Goal: Register for event/course

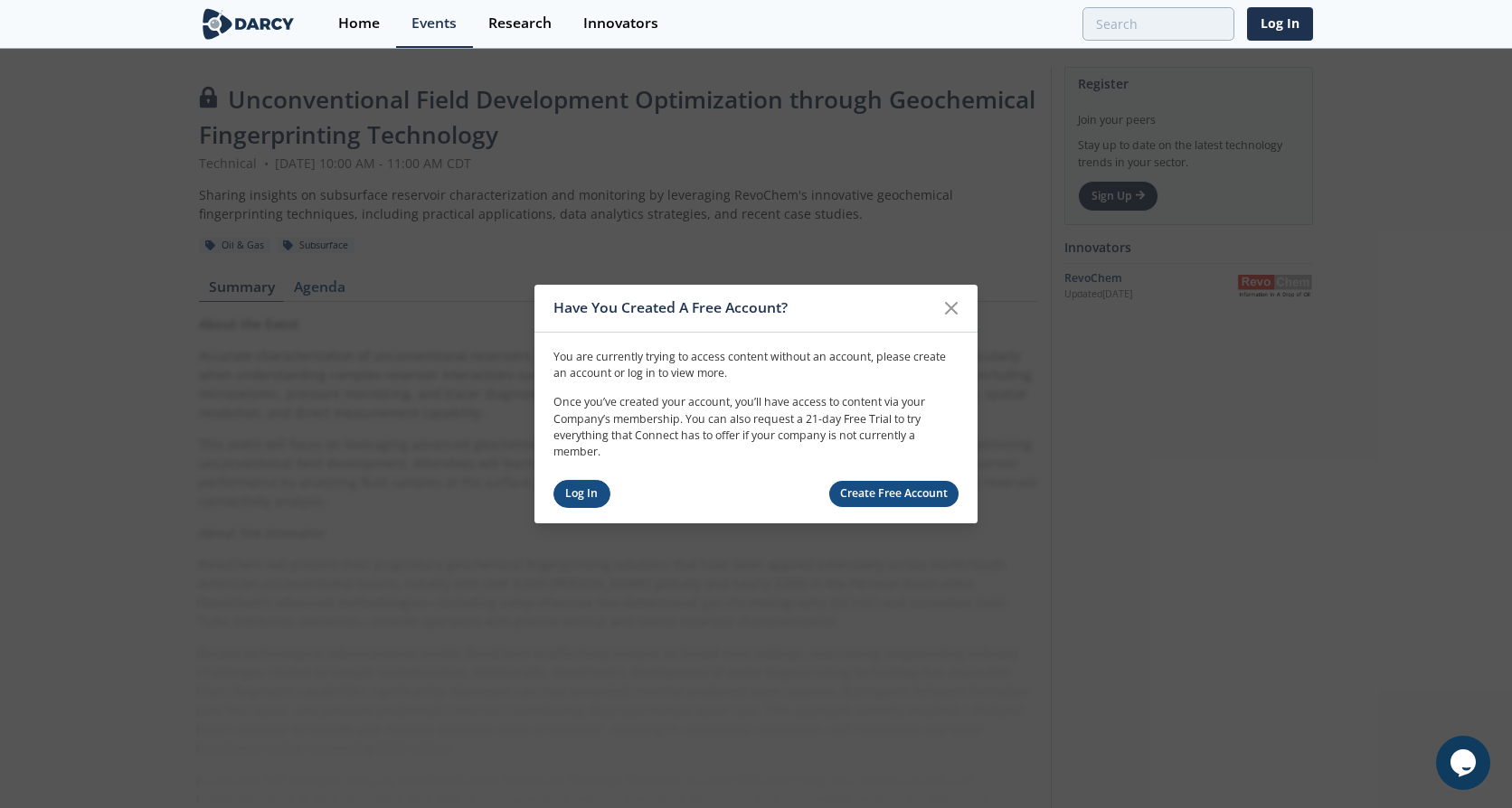
click at [562, 492] on link "Log In" at bounding box center [582, 494] width 57 height 28
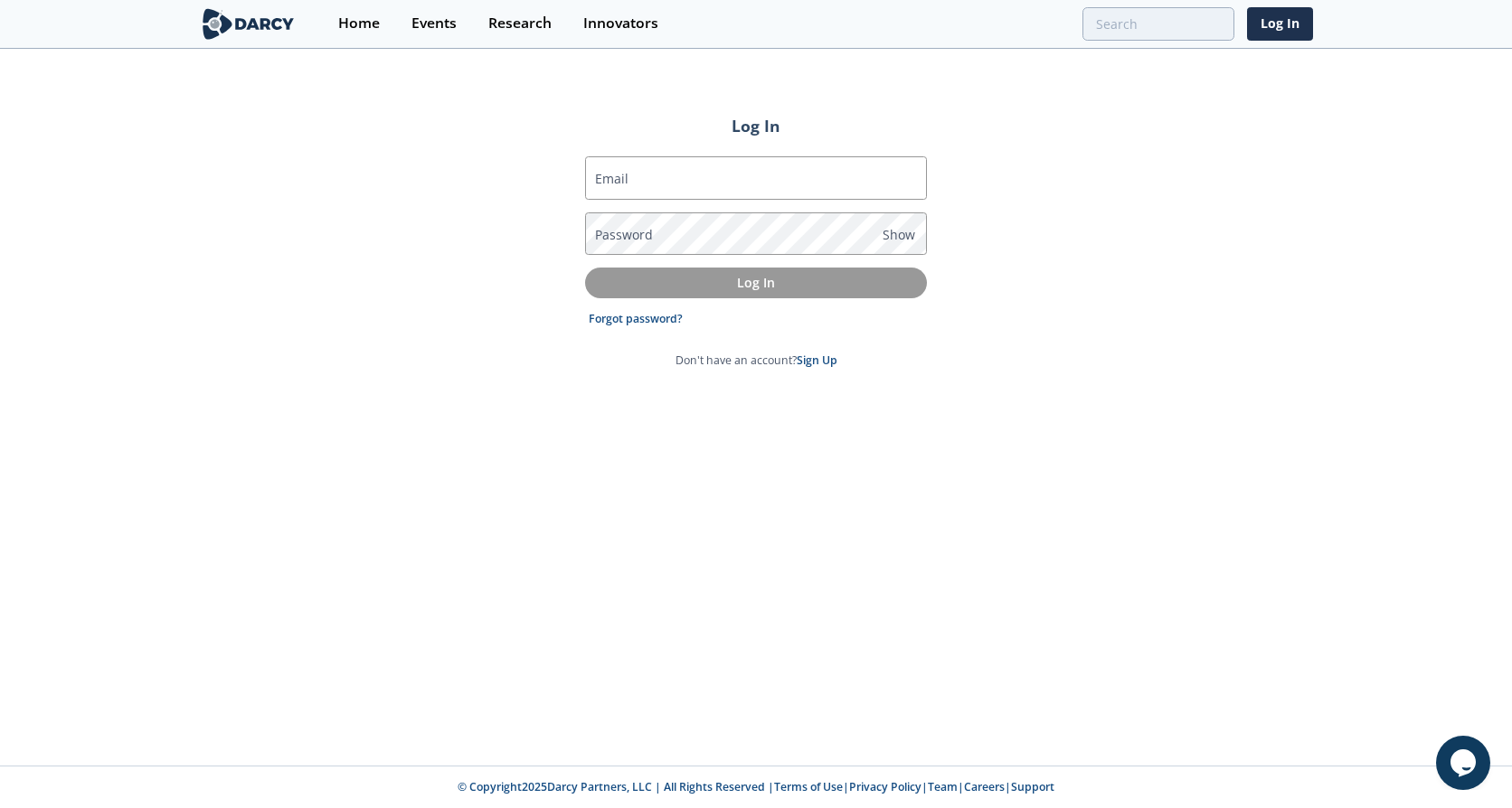
type input "[EMAIL_ADDRESS][PERSON_NAME][DOMAIN_NAME]"
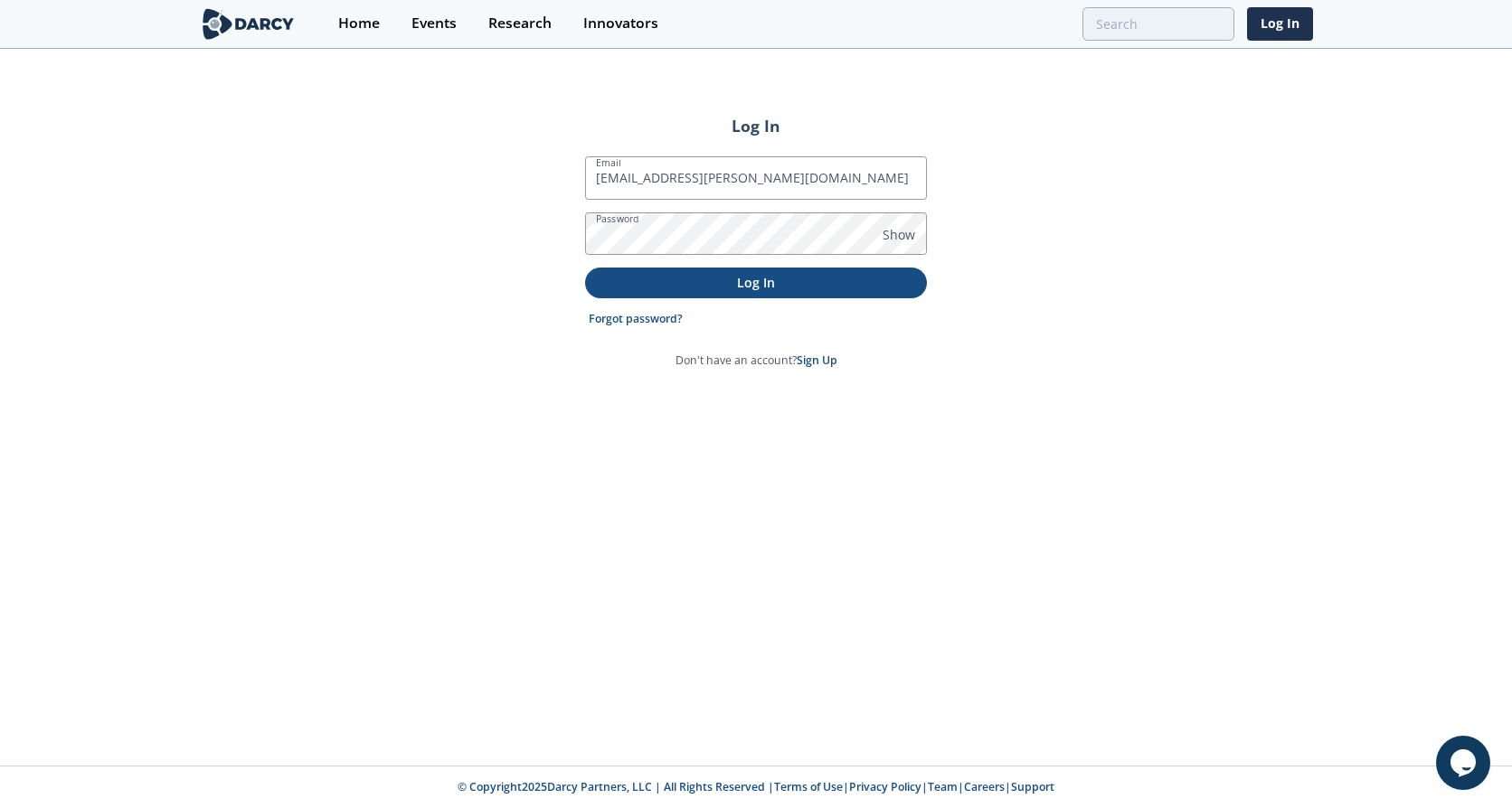
click at [750, 278] on p "Log In" at bounding box center [756, 282] width 317 height 19
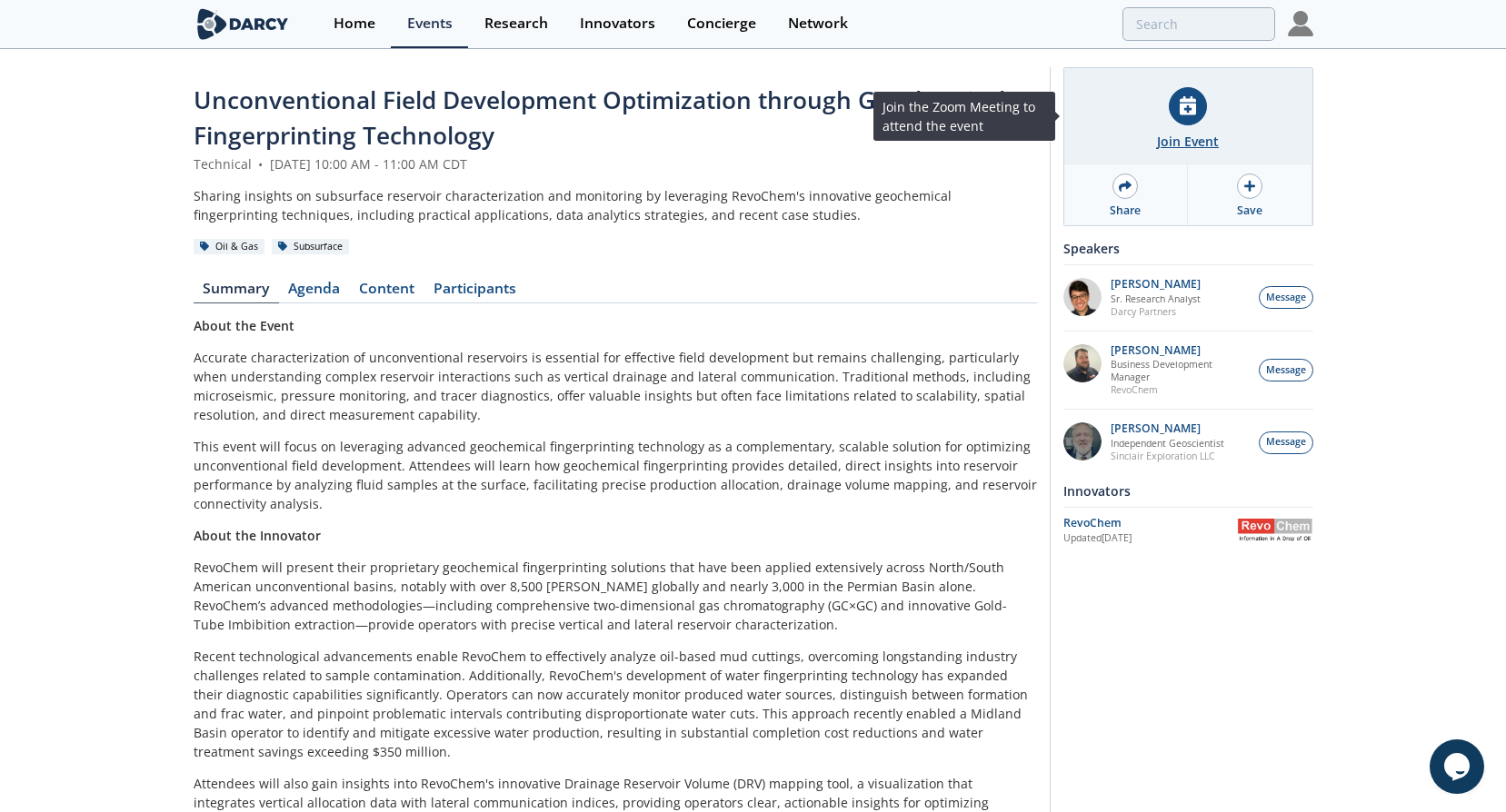
click at [1178, 124] on div "Join Event" at bounding box center [1188, 116] width 248 height 96
